Goal: Find specific page/section: Find specific page/section

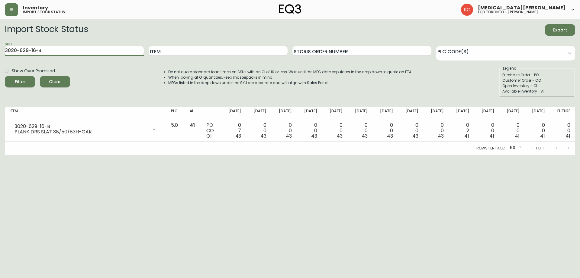
click at [0, 49] on main "Import Stock Status Export SKU 3020-629-16-B Item Storis Order Number PLC Code(…" at bounding box center [290, 86] width 580 height 135
click at [5, 76] on button "Filter" at bounding box center [20, 81] width 30 height 11
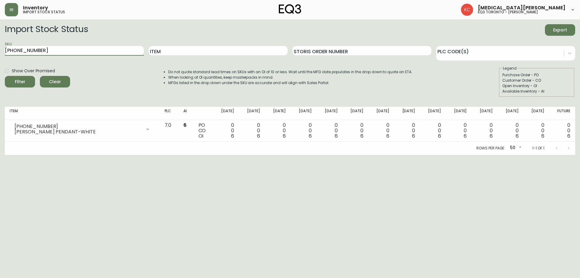
click at [0, 61] on main "Import Stock Status Export SKU [PHONE_NUMBER] Item Storis Order Number PLC Code…" at bounding box center [290, 86] width 580 height 135
paste input "[PHONE_NUMBER]"
click at [5, 76] on button "Filter" at bounding box center [20, 81] width 30 height 11
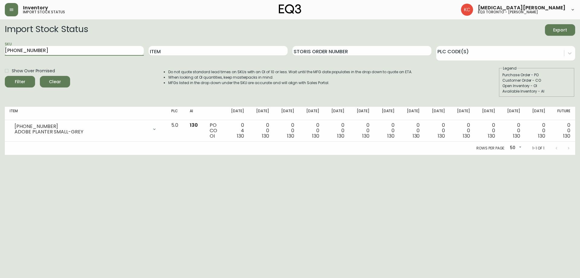
drag, startPoint x: 55, startPoint y: 48, endPoint x: 0, endPoint y: 49, distance: 55.3
click at [0, 49] on main "Import Stock Status Export SKU [PHONE_NUMBER] Item Storis Order Number PLC Code…" at bounding box center [290, 86] width 580 height 135
paste input "2"
type input "[PHONE_NUMBER]"
click at [5, 76] on button "Filter" at bounding box center [20, 81] width 30 height 11
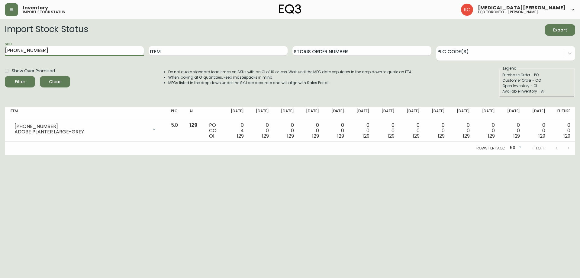
click at [215, 155] on html "Inventory import stock status [MEDICAL_DATA][PERSON_NAME] eq3 toronto - [PERSON…" at bounding box center [290, 77] width 580 height 155
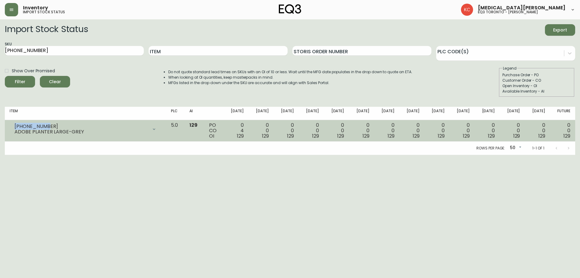
drag, startPoint x: 47, startPoint y: 126, endPoint x: 6, endPoint y: 125, distance: 40.8
click at [6, 125] on td "[PHONE_NUMBER] ADOBE PLANTER LARGE-GREY Opening Balance 133 ( [DATE] ) Customer…" at bounding box center [85, 130] width 161 height 21
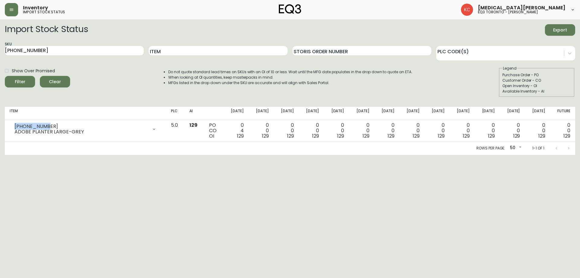
copy div "[PHONE_NUMBER]"
click at [12, 11] on icon "button" at bounding box center [11, 9] width 5 height 5
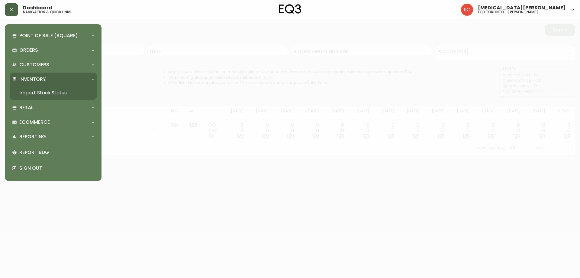
click at [52, 81] on div "Inventory" at bounding box center [50, 79] width 76 height 7
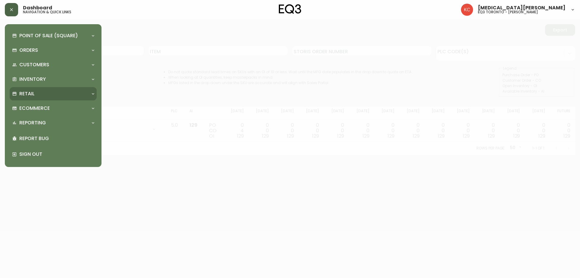
click at [45, 96] on div "Retail" at bounding box center [50, 93] width 76 height 7
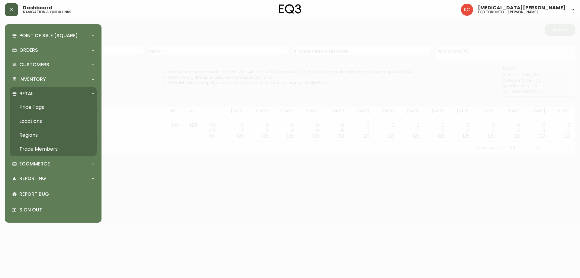
click at [42, 107] on link "Price Tags" at bounding box center [53, 107] width 87 height 14
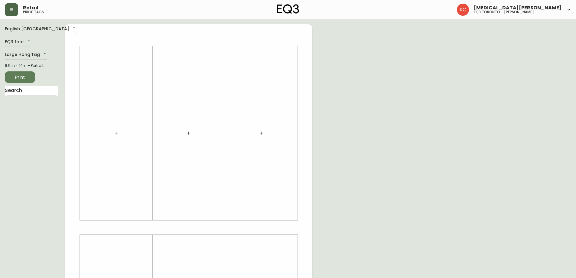
click at [36, 55] on body "Retail price tags [MEDICAL_DATA][PERSON_NAME] eq3 [GEOGRAPHIC_DATA] - [PERSON_N…" at bounding box center [288, 215] width 576 height 430
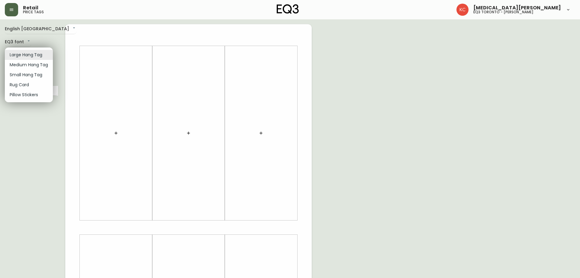
click at [28, 76] on li "Small Hang Tag" at bounding box center [29, 75] width 48 height 10
type input "small"
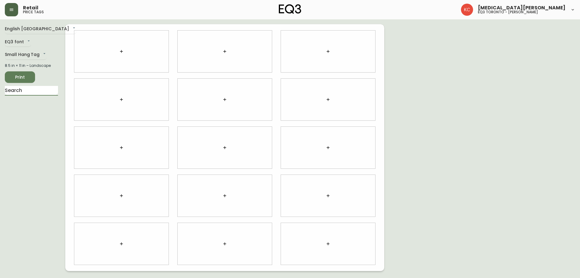
click at [43, 87] on input "text" at bounding box center [31, 91] width 53 height 10
type input "jack"
